Goal: Information Seeking & Learning: Learn about a topic

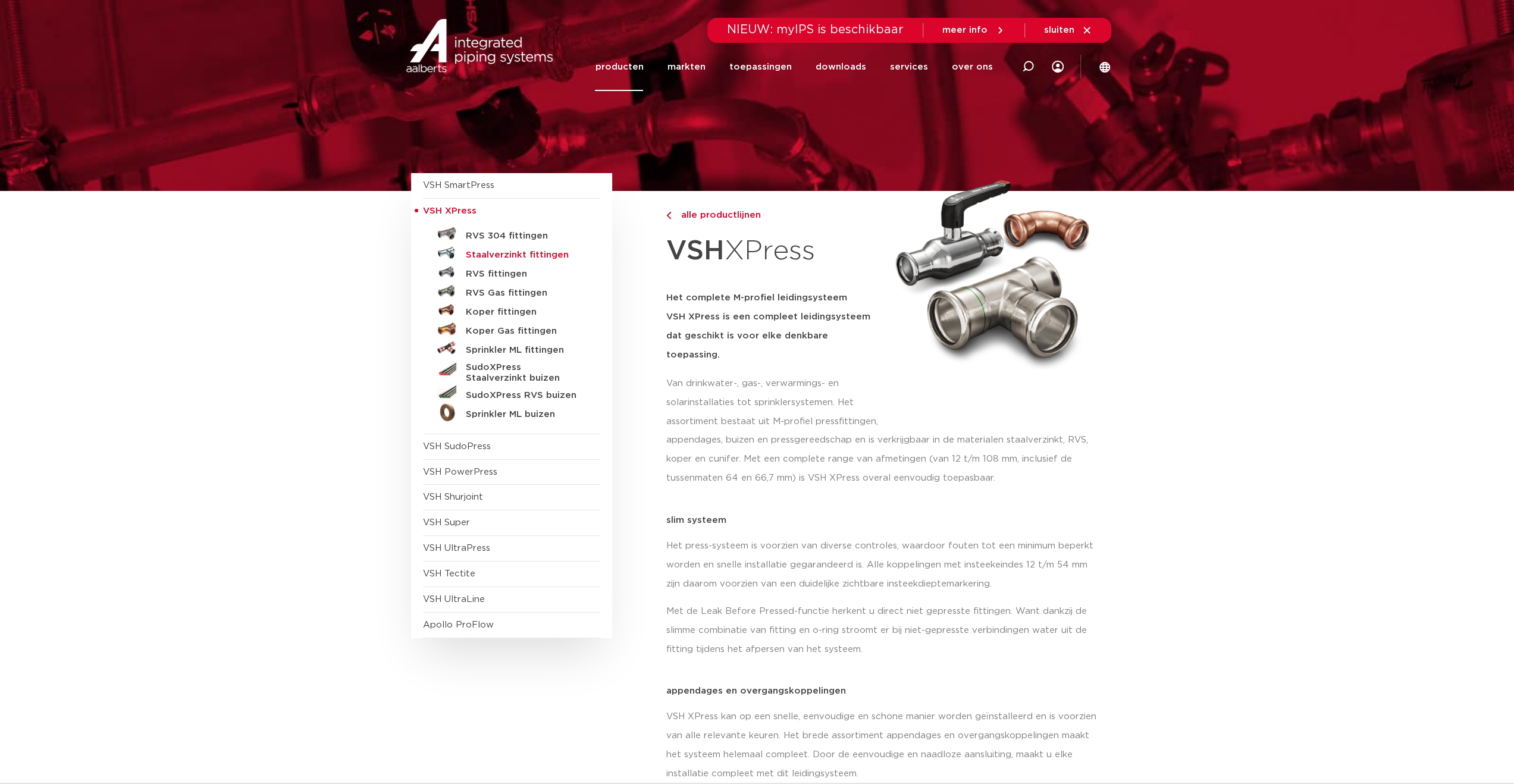
click at [532, 252] on h5 "Staalverzinkt fittingen" at bounding box center [524, 254] width 117 height 10
click at [475, 444] on span "VSH SudoPress" at bounding box center [457, 446] width 68 height 9
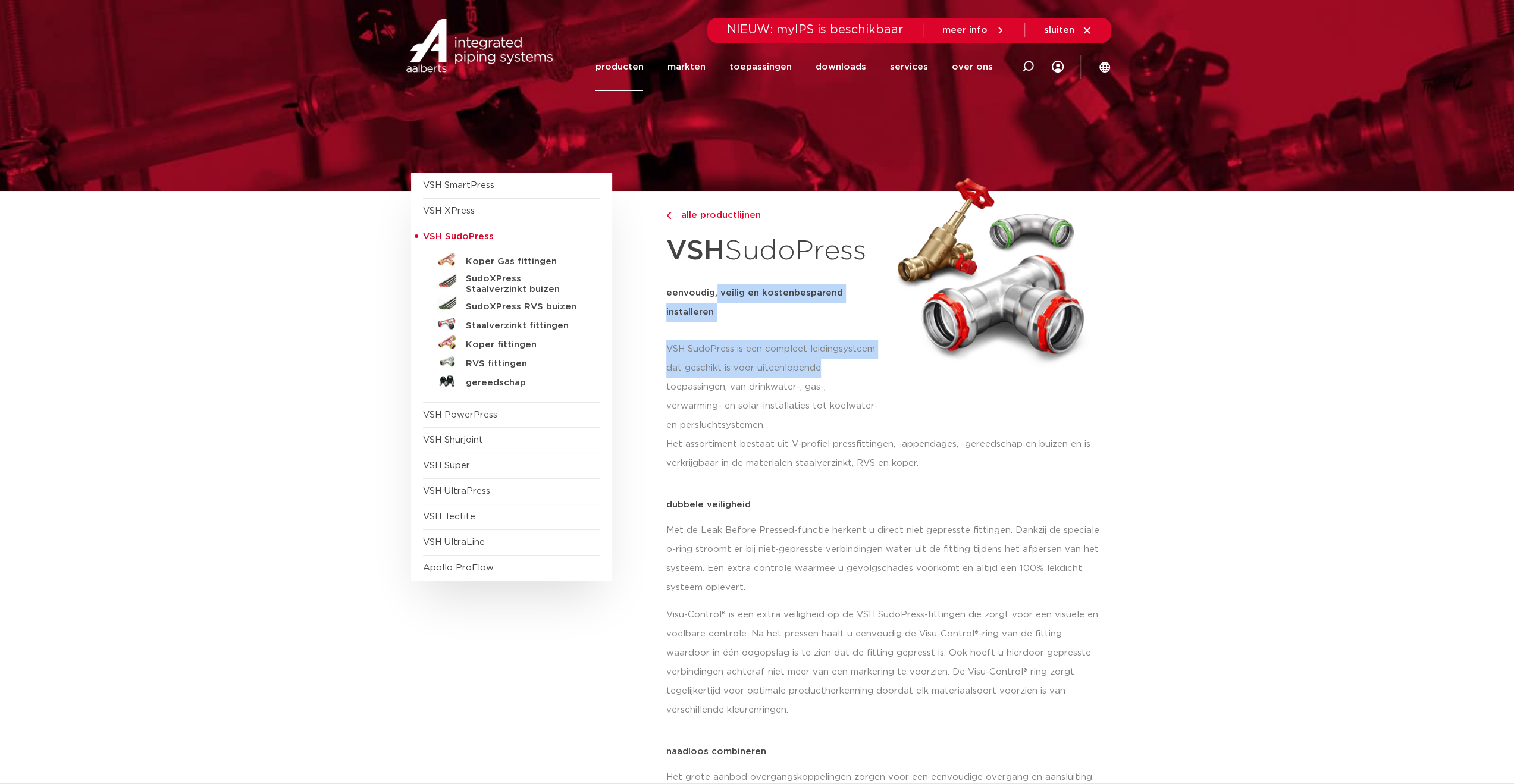
drag, startPoint x: 715, startPoint y: 295, endPoint x: 811, endPoint y: 423, distance: 160.0
click at [811, 423] on div "alle productlijnen VSH SudoPress eenvoudig, veilig en kostenbesparend installer…" at bounding box center [774, 313] width 215 height 244
click at [811, 423] on p "VSH SudoPress is een compleet leidingsysteem dat geschikt is voor uiteenlopende…" at bounding box center [774, 387] width 215 height 95
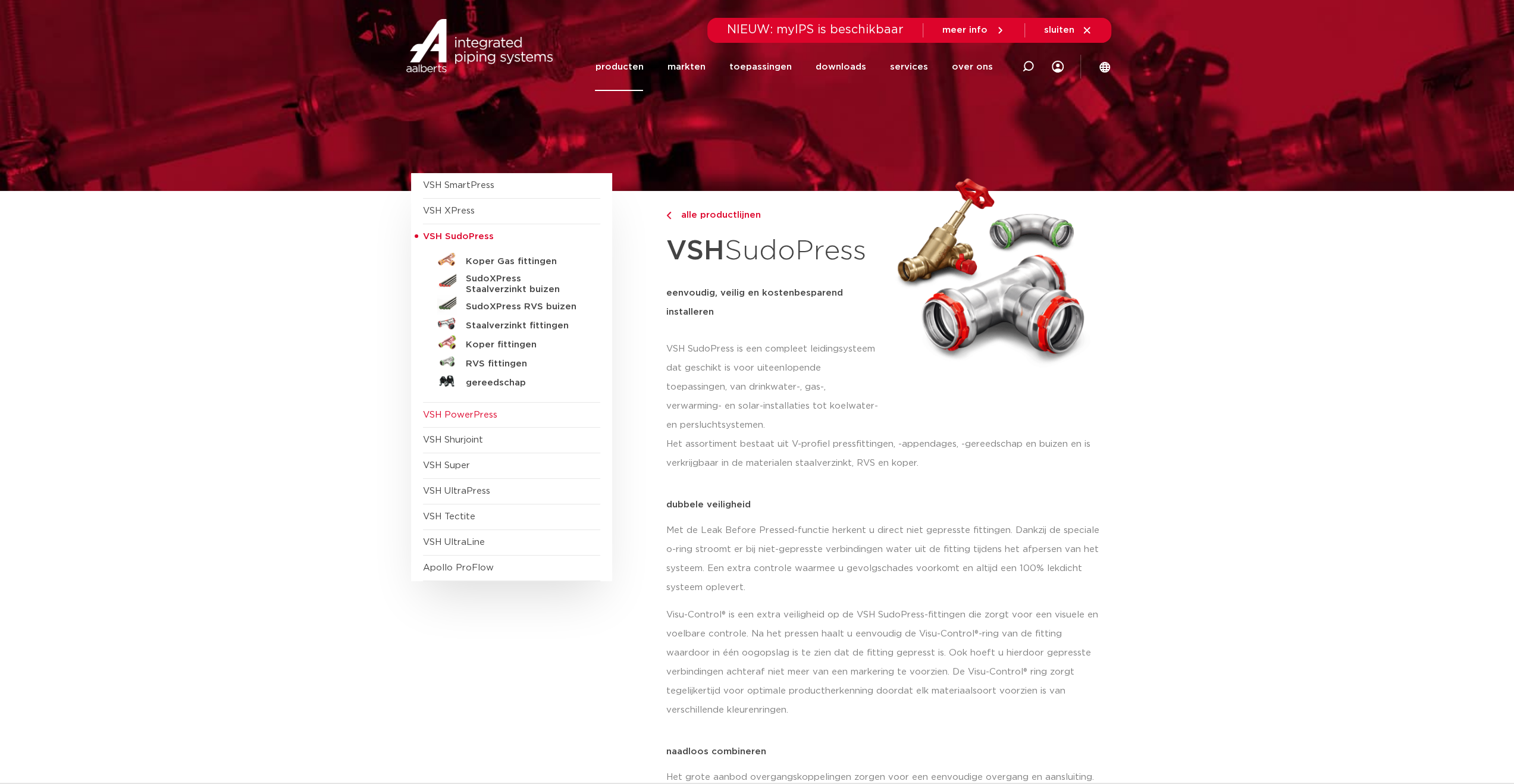
click at [510, 416] on span "VSH PowerPress" at bounding box center [511, 415] width 177 height 26
click at [461, 416] on span "VSH PowerPress" at bounding box center [459, 414] width 74 height 9
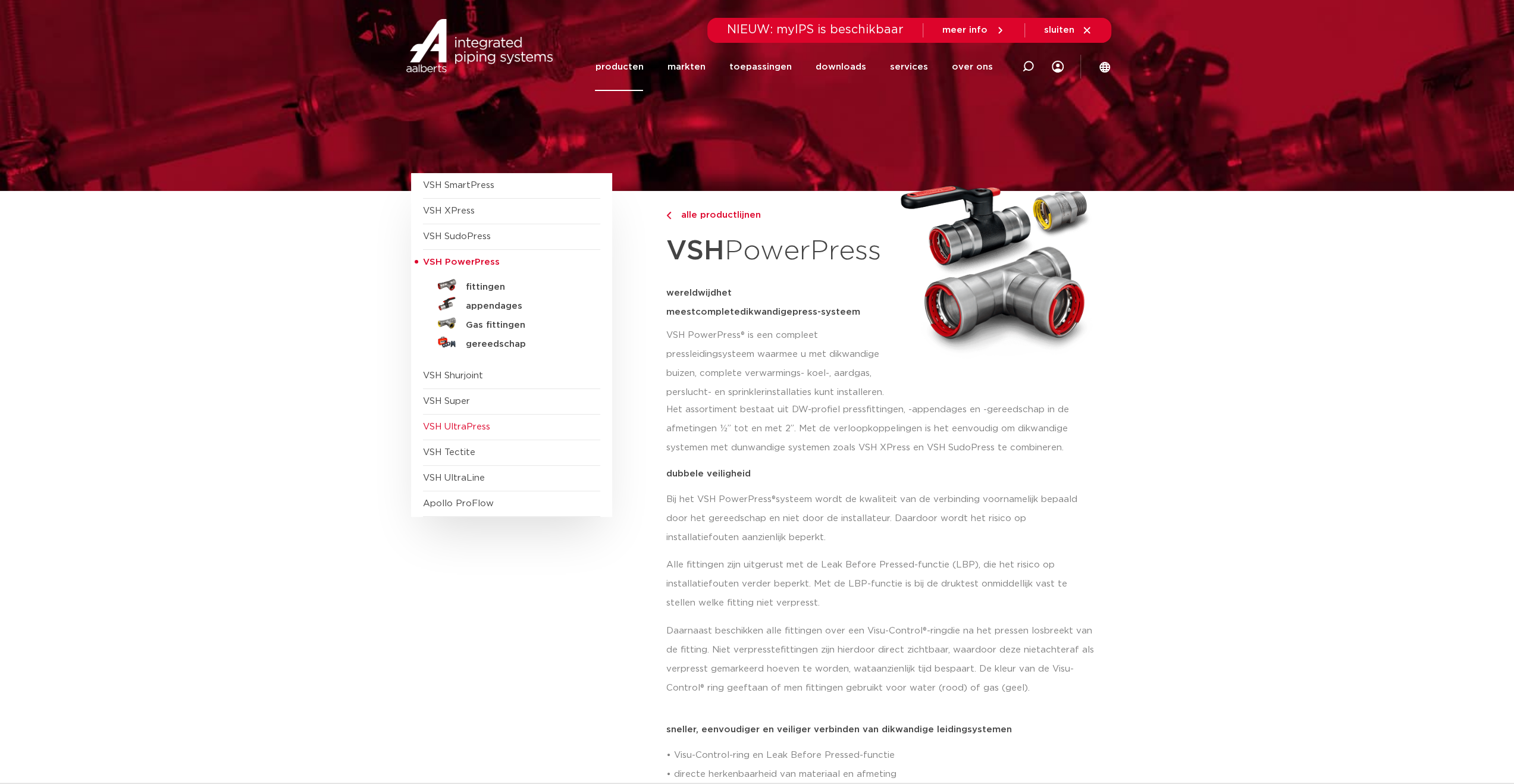
click at [457, 427] on span "VSH UltraPress" at bounding box center [456, 427] width 67 height 9
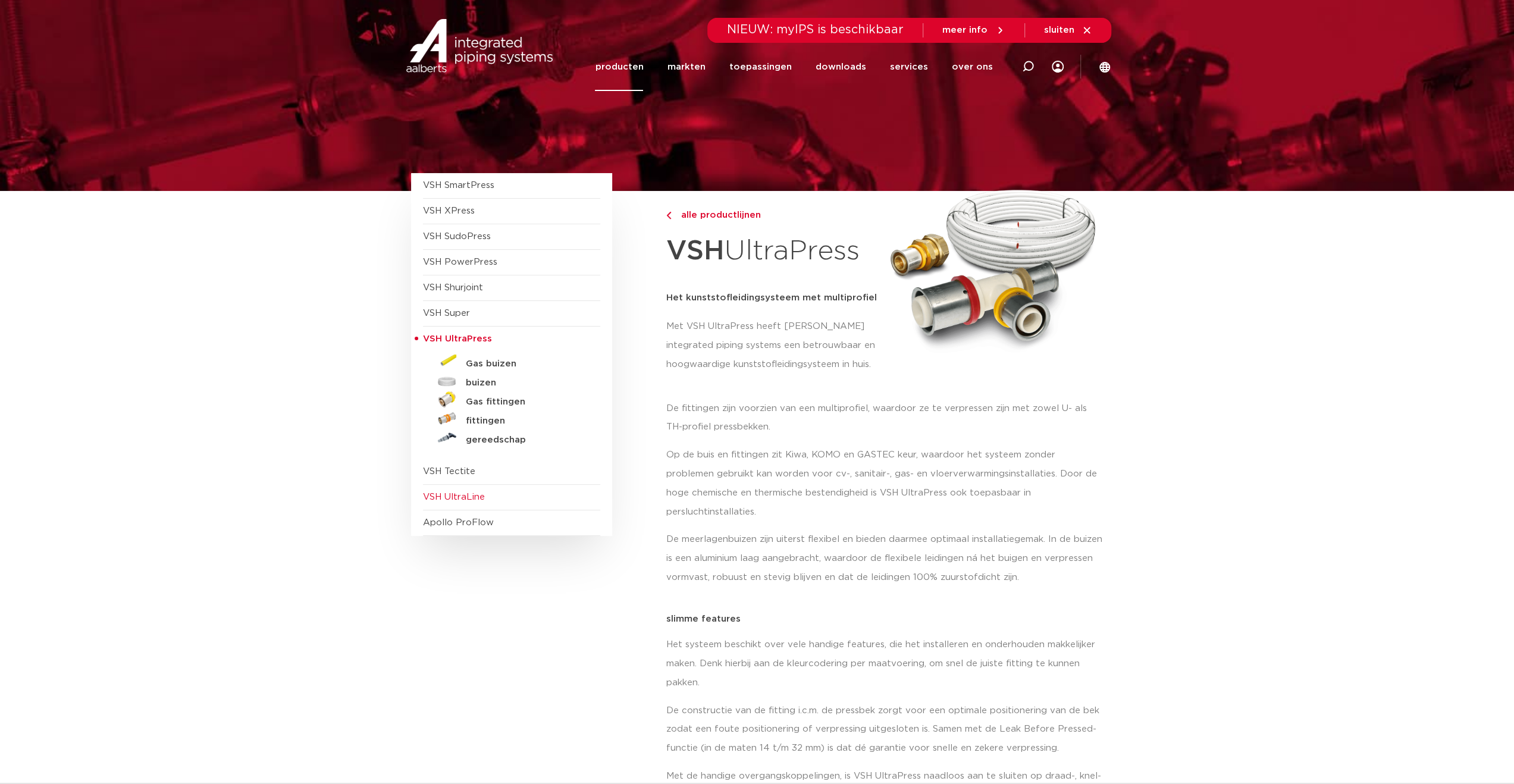
click at [455, 493] on span "VSH UltraLine" at bounding box center [453, 497] width 62 height 9
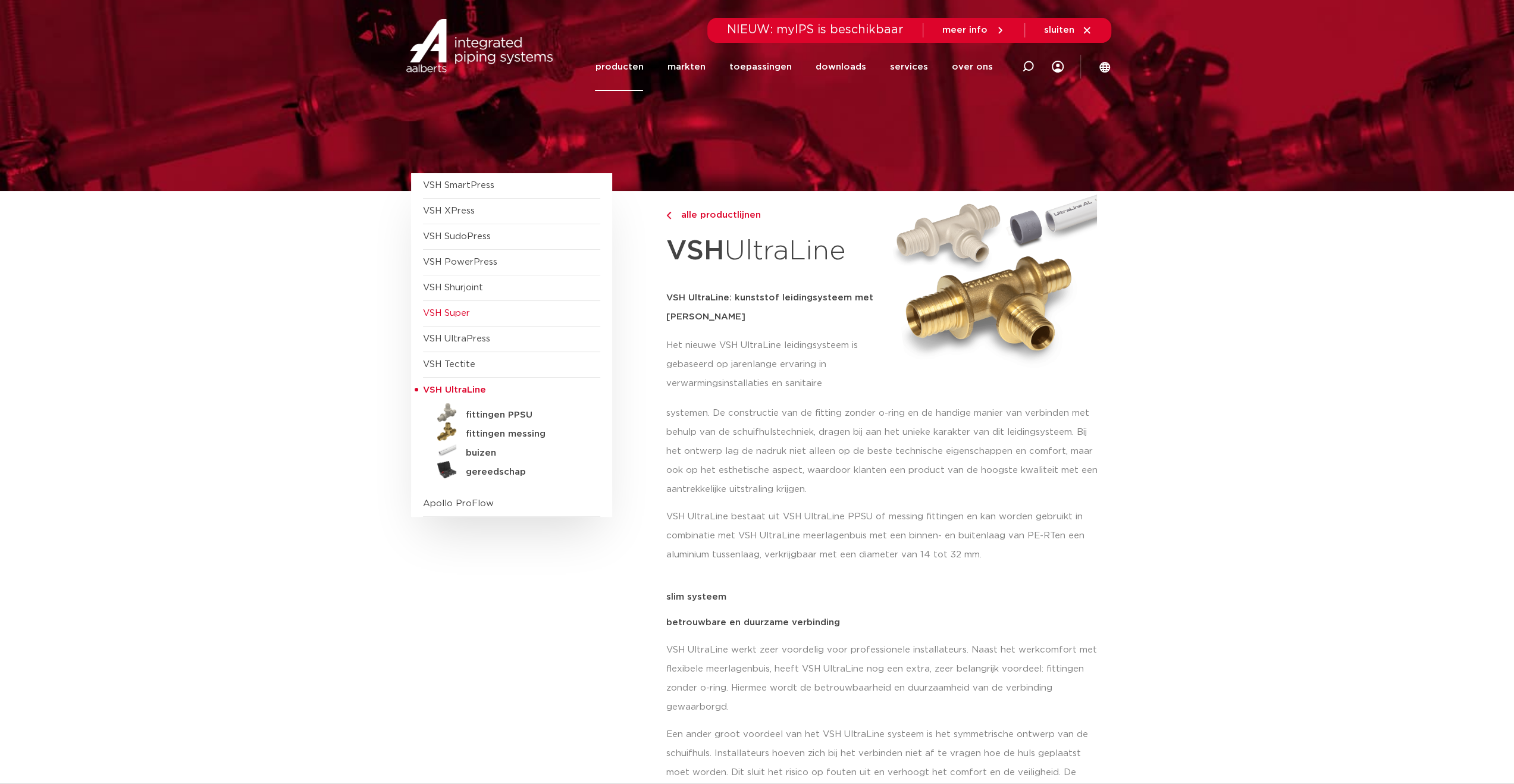
click at [445, 305] on span "VSH Super" at bounding box center [511, 313] width 177 height 26
click at [453, 313] on span "VSH Super" at bounding box center [446, 313] width 47 height 9
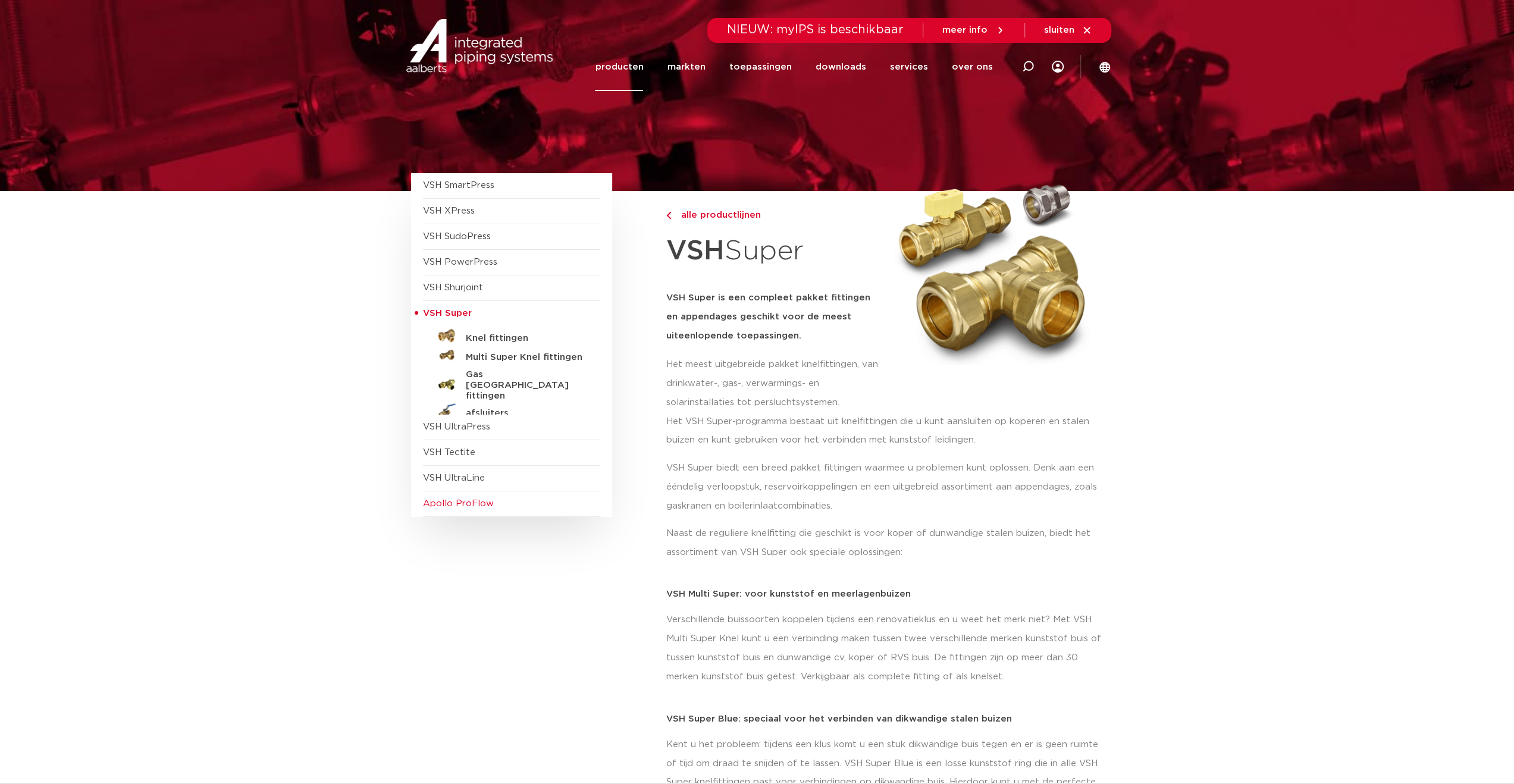
click at [455, 505] on span "Apollo ProFlow" at bounding box center [458, 503] width 71 height 9
